Goal: Task Accomplishment & Management: Complete application form

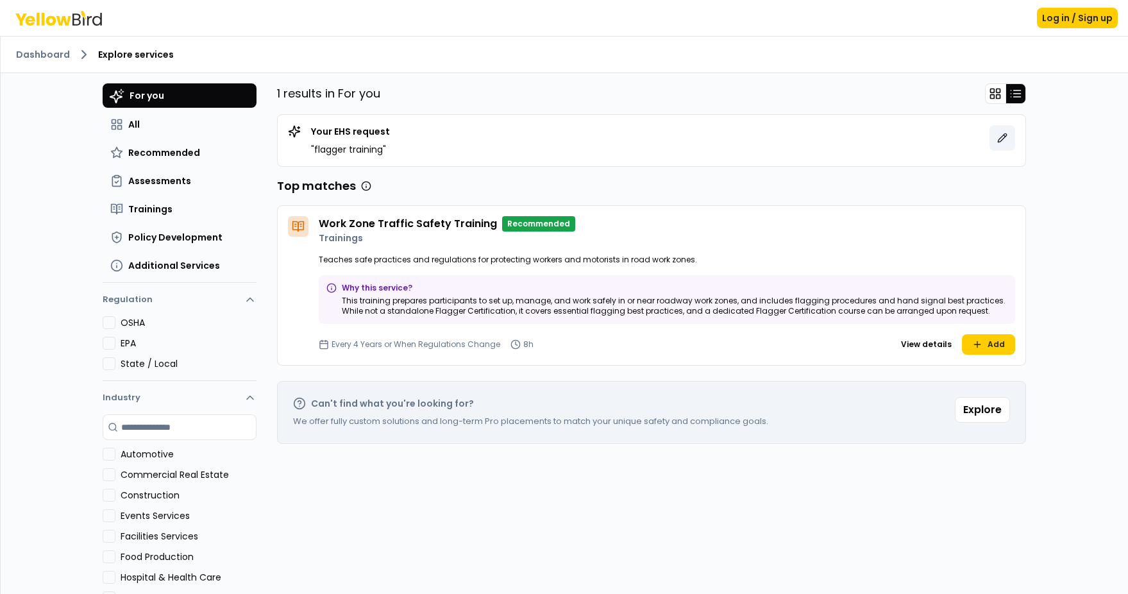
click at [1003, 137] on button at bounding box center [1003, 138] width 26 height 26
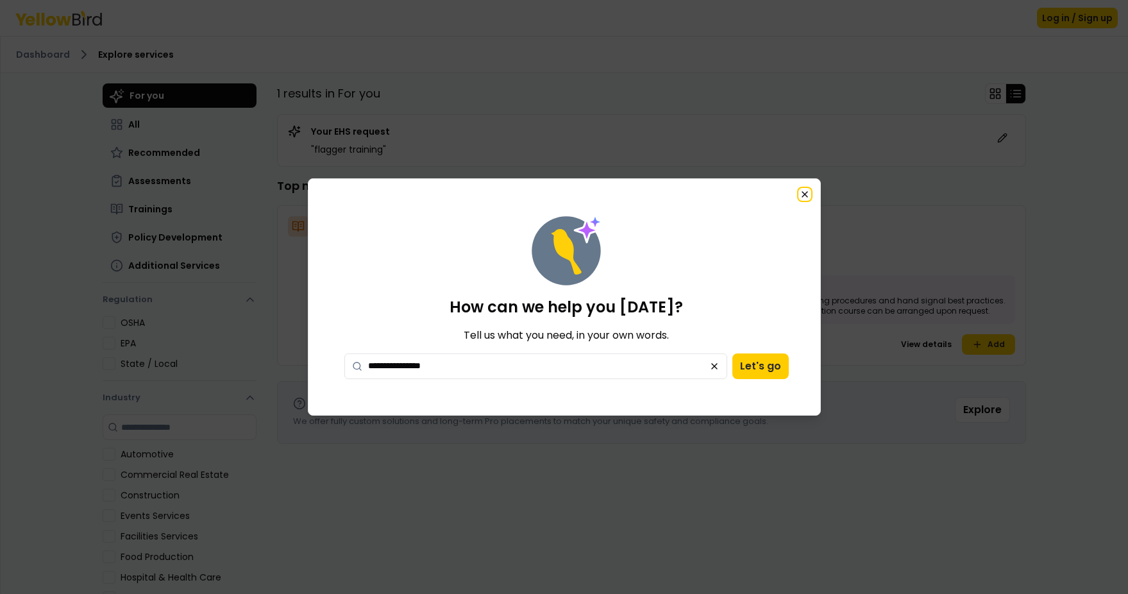
click at [806, 194] on icon "button" at bounding box center [805, 194] width 5 height 5
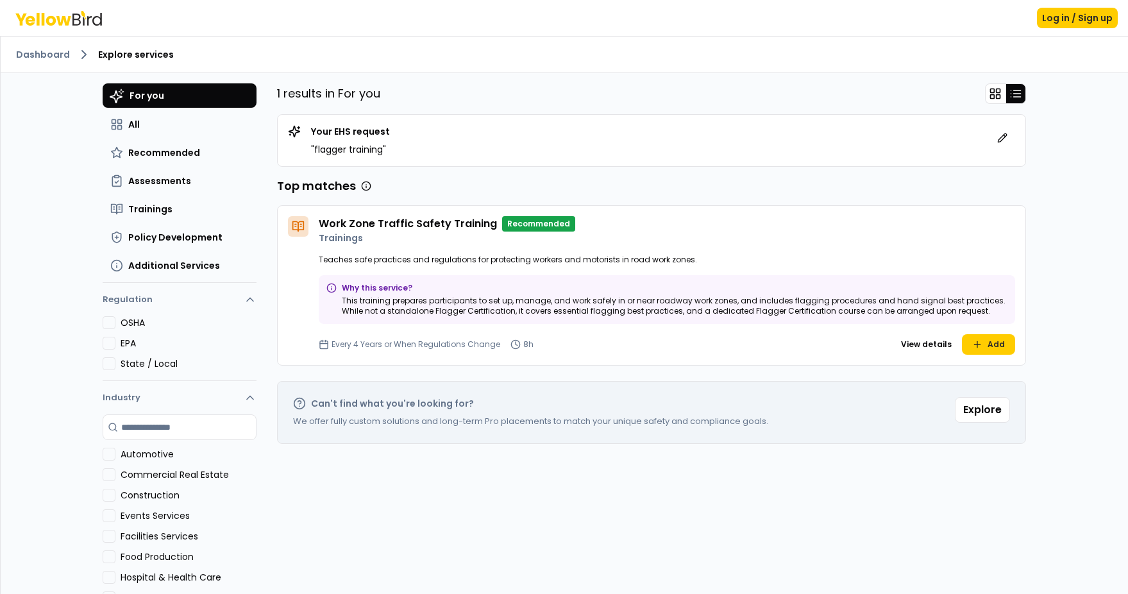
click at [633, 144] on div "Your EHS request " flagger training "" at bounding box center [652, 140] width 728 height 31
click at [138, 91] on span "For you" at bounding box center [147, 95] width 35 height 13
click at [131, 121] on span "All" at bounding box center [134, 124] width 12 height 13
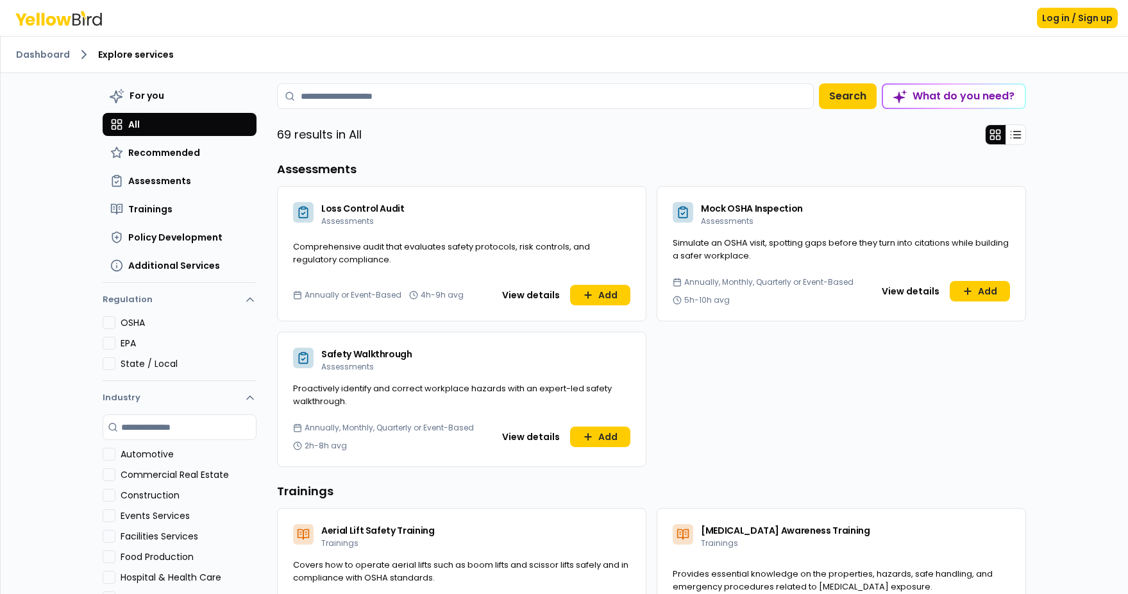
click at [131, 121] on span "All" at bounding box center [134, 124] width 12 height 13
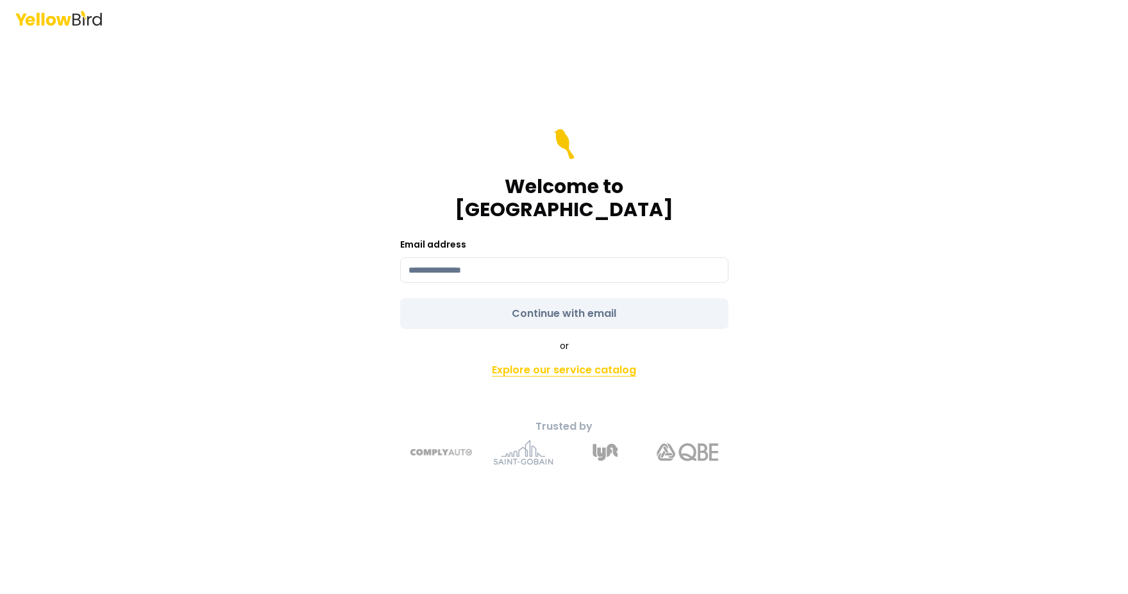
click at [613, 357] on link "Explore our service catalog" at bounding box center [565, 370] width 452 height 26
